Goal: Task Accomplishment & Management: Use online tool/utility

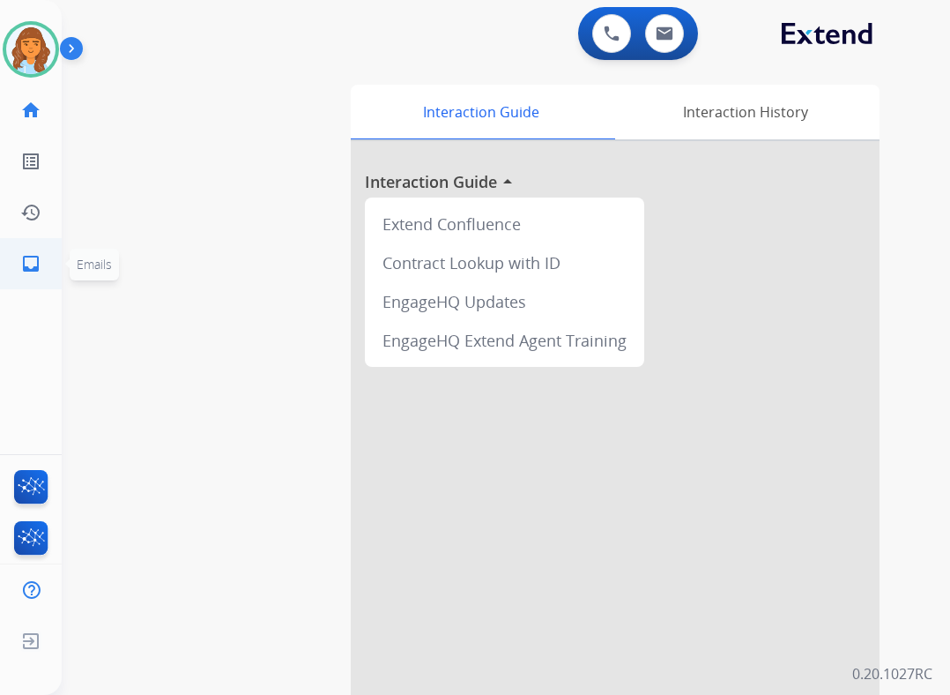
click at [25, 278] on link "inbox Emails" at bounding box center [30, 263] width 49 height 49
select select "**********"
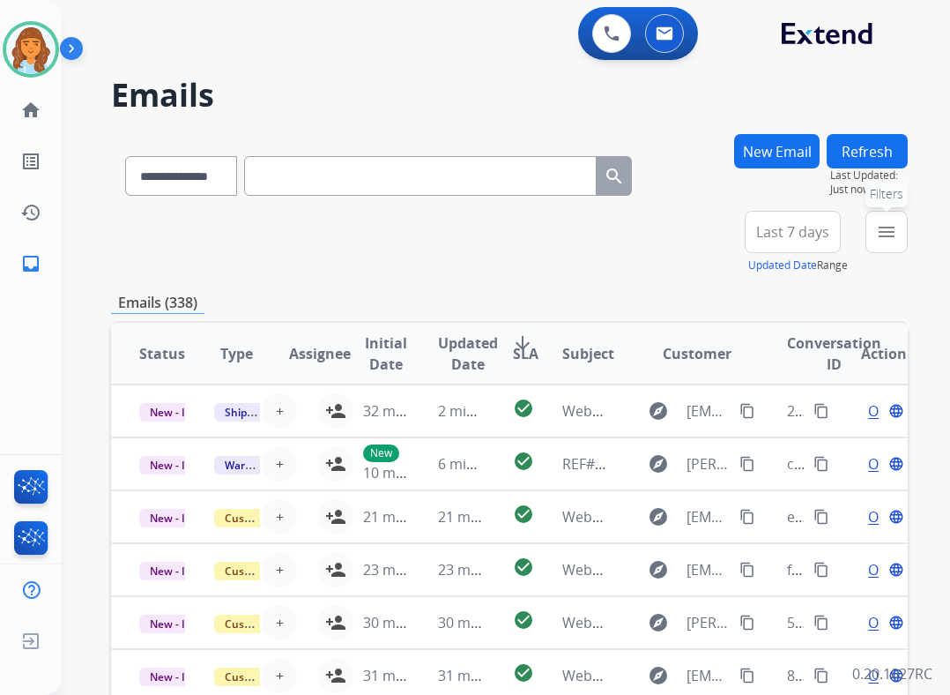
click at [905, 238] on button "menu Filters" at bounding box center [887, 232] width 42 height 42
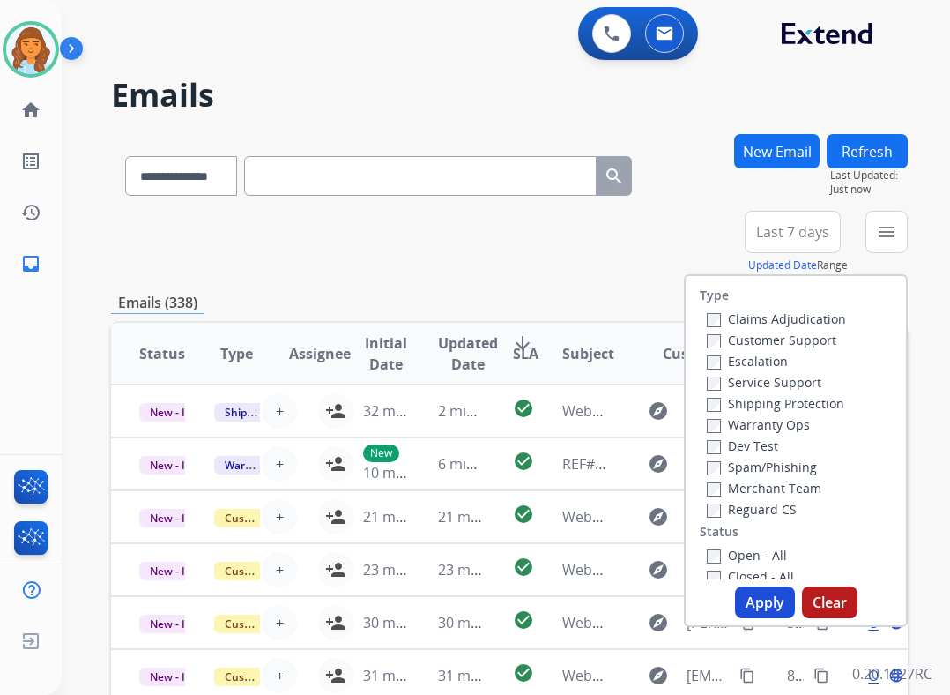
click at [739, 507] on label "Reguard CS" at bounding box center [752, 509] width 90 height 17
click at [727, 556] on label "Open - All" at bounding box center [747, 555] width 80 height 17
click at [774, 401] on label "Shipping Protection" at bounding box center [776, 403] width 138 height 17
click at [773, 339] on label "Customer Support" at bounding box center [772, 339] width 130 height 17
click at [707, 226] on div "+84" at bounding box center [710, 239] width 42 height 42
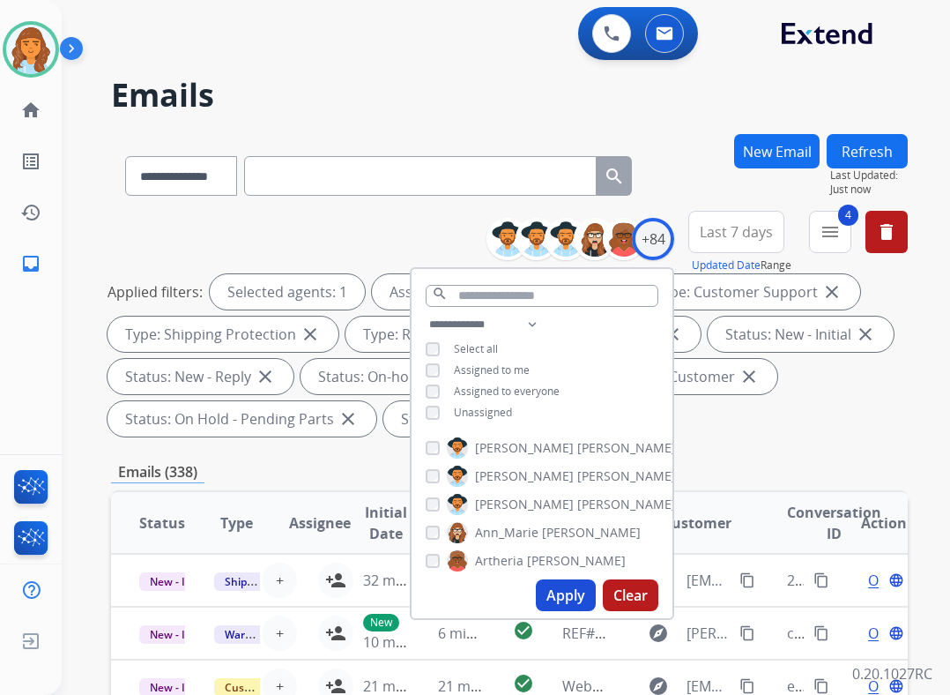
click at [461, 401] on div "**********" at bounding box center [542, 370] width 261 height 113
click at [456, 410] on span "Unassigned" at bounding box center [483, 412] width 58 height 15
click at [548, 591] on button "Apply" at bounding box center [566, 595] width 60 height 32
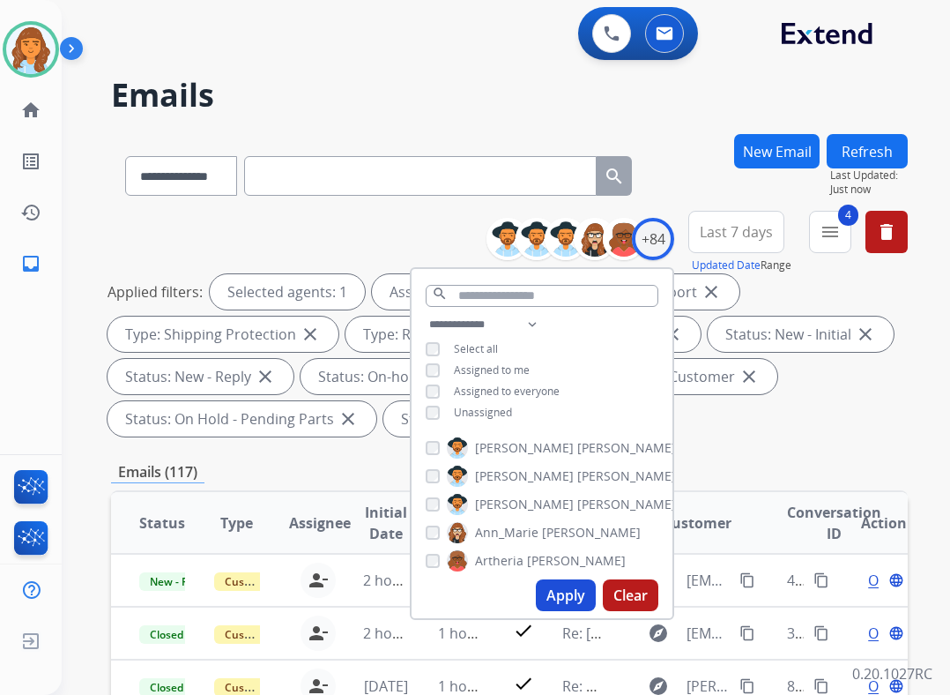
click at [562, 596] on button "Apply" at bounding box center [566, 595] width 60 height 32
click at [833, 232] on mat-icon "menu" at bounding box center [830, 231] width 21 height 21
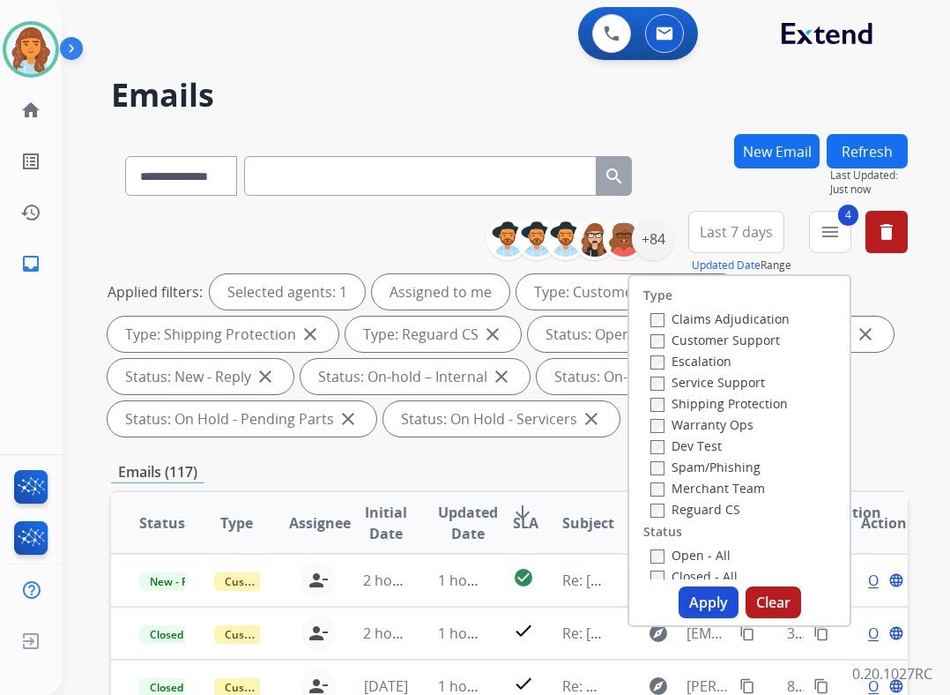
click at [702, 596] on button "Apply" at bounding box center [709, 602] width 60 height 32
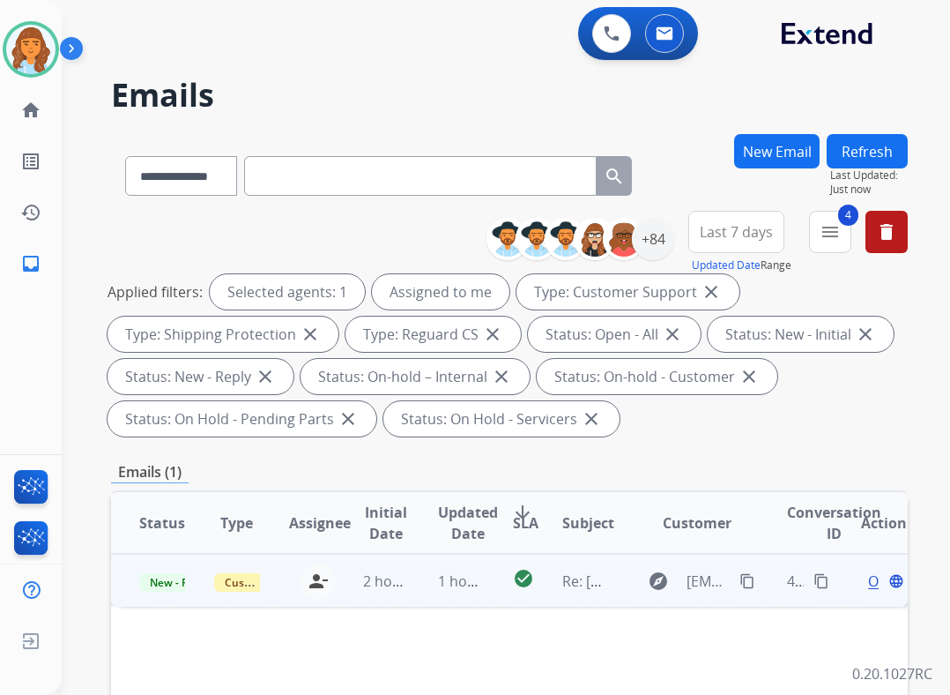
click at [626, 589] on td "explore fushiafl@gmail.com content_copy" at bounding box center [684, 580] width 150 height 53
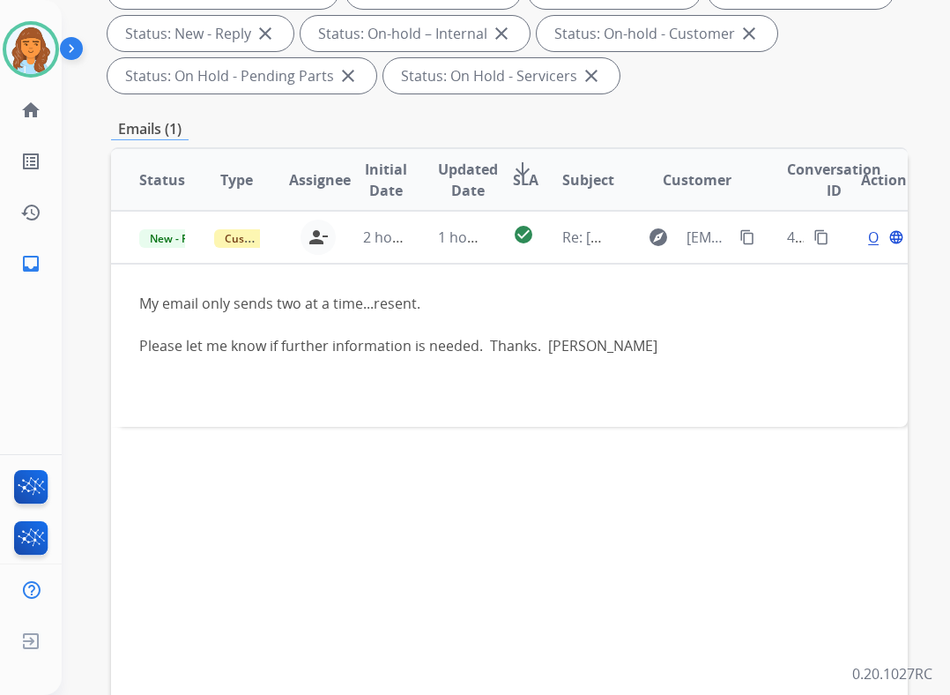
scroll to position [353, 0]
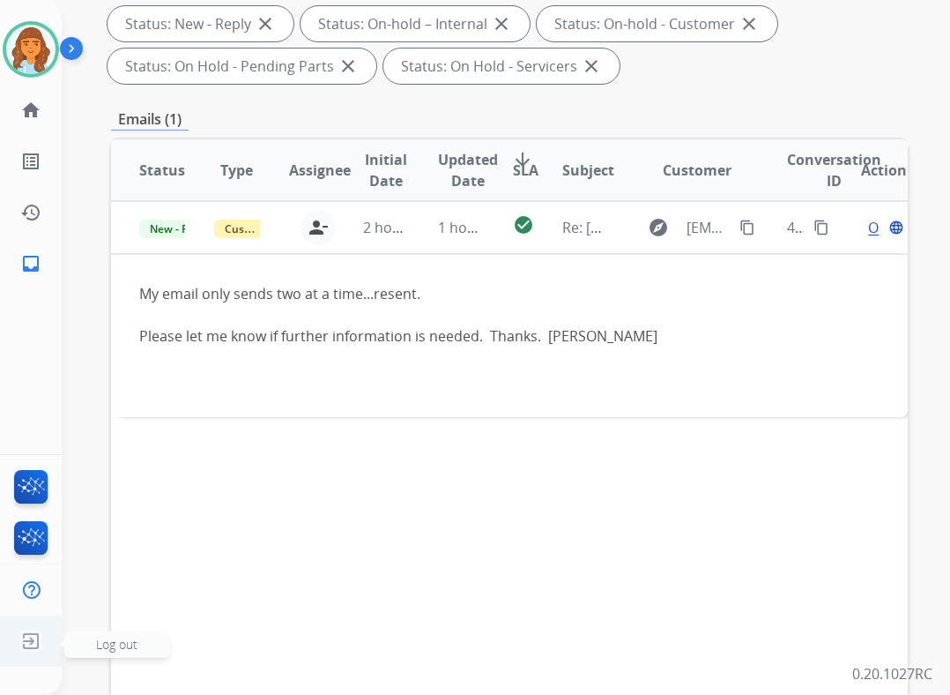
click at [28, 644] on img at bounding box center [31, 641] width 32 height 34
